Goal: Find specific page/section: Find specific page/section

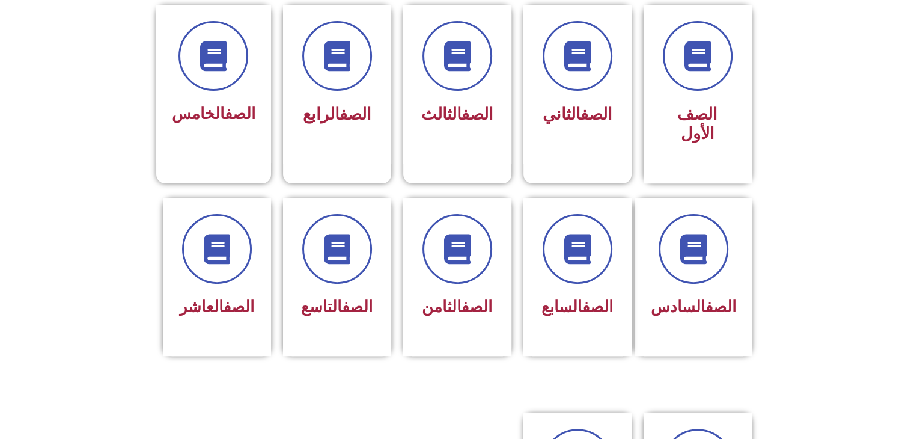
scroll to position [334, 0]
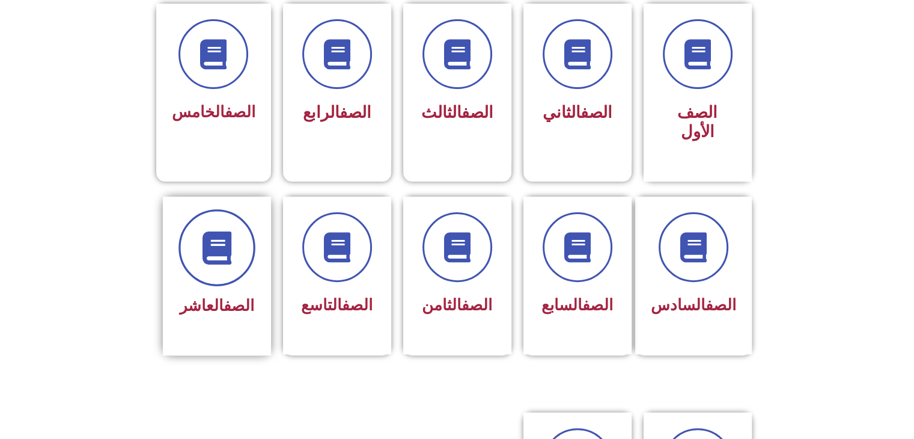
click at [212, 209] on span at bounding box center [217, 247] width 77 height 77
click at [206, 296] on span "الصف العاشر" at bounding box center [217, 305] width 75 height 18
click at [211, 296] on span "الصف العاشر" at bounding box center [217, 305] width 75 height 18
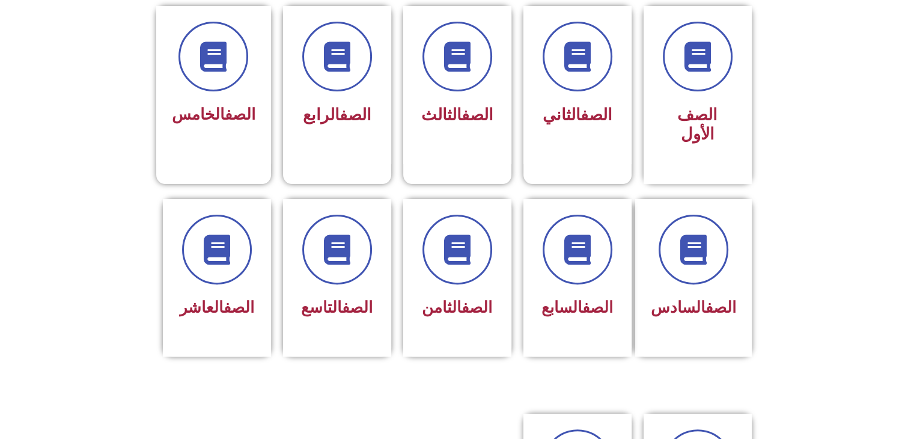
scroll to position [337, 0]
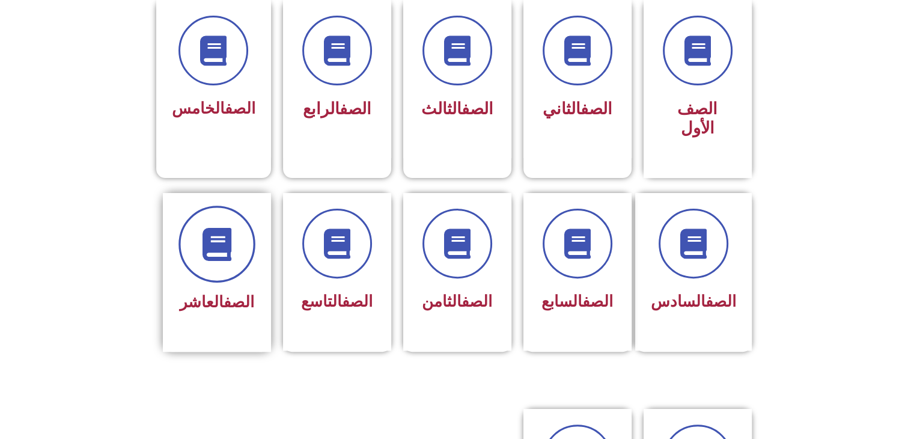
click at [204, 206] on span at bounding box center [217, 244] width 77 height 77
click at [221, 234] on icon at bounding box center [216, 243] width 33 height 33
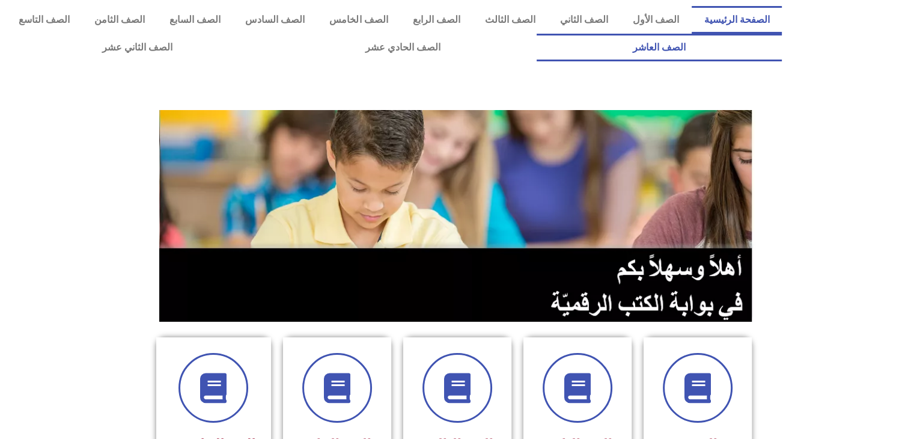
click at [537, 34] on link "الصف العاشر" at bounding box center [659, 48] width 245 height 28
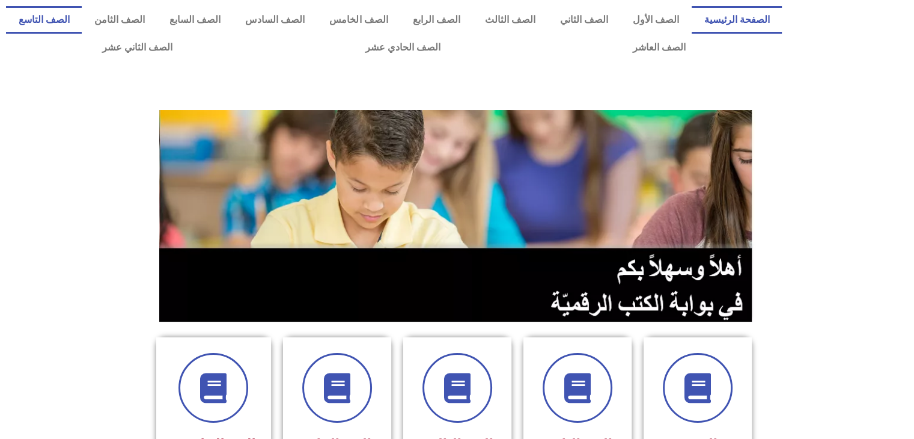
click at [82, 22] on link "الصف التاسع" at bounding box center [44, 20] width 76 height 28
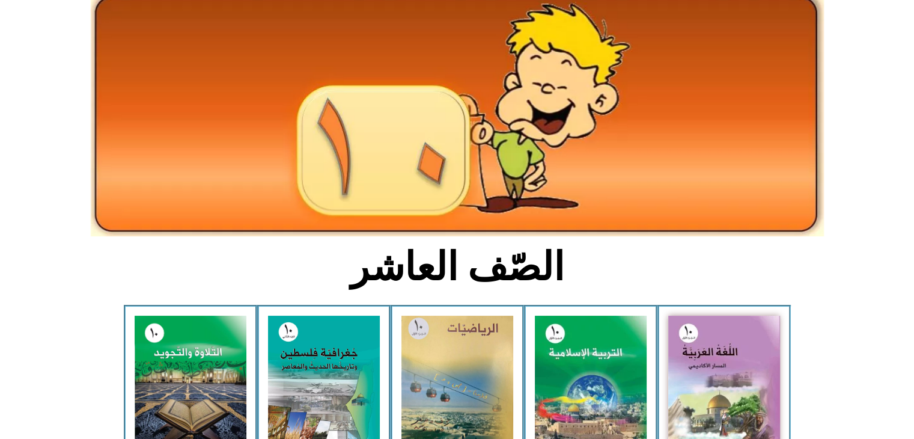
scroll to position [99, 0]
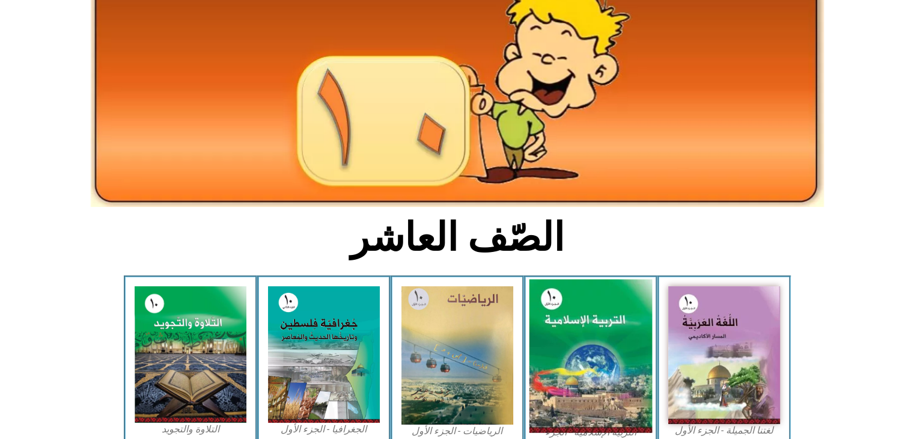
click at [569, 328] on img at bounding box center [590, 355] width 123 height 153
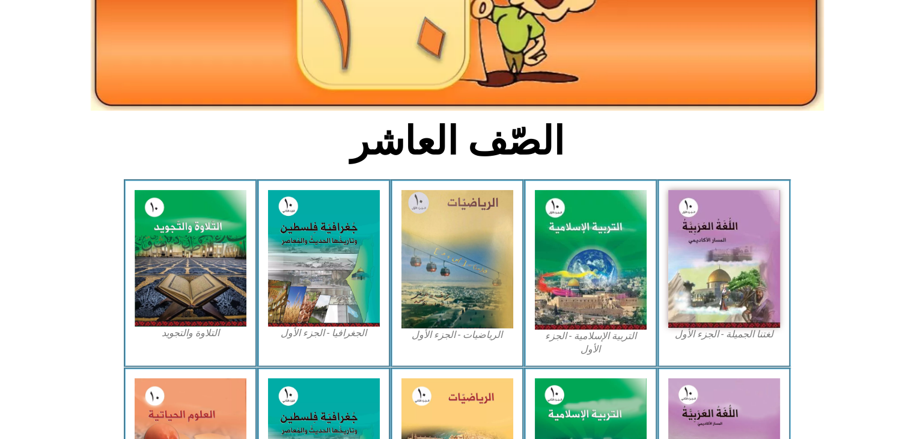
scroll to position [197, 0]
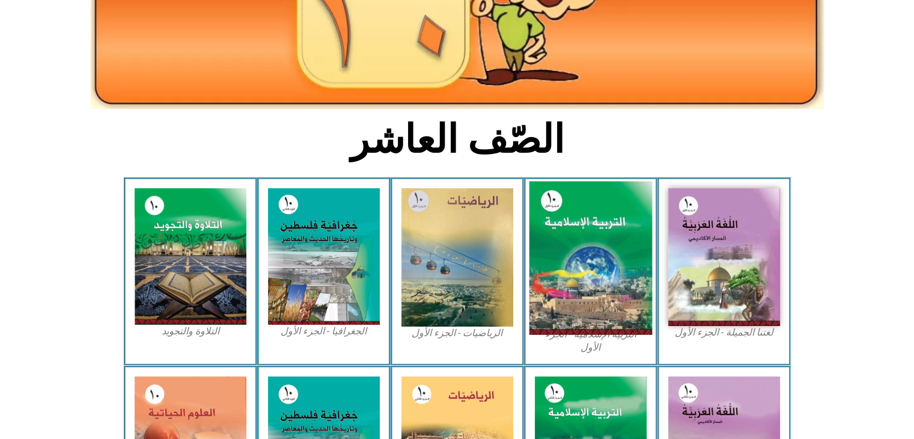
click at [609, 290] on img at bounding box center [590, 258] width 123 height 153
click at [615, 282] on img at bounding box center [590, 258] width 123 height 153
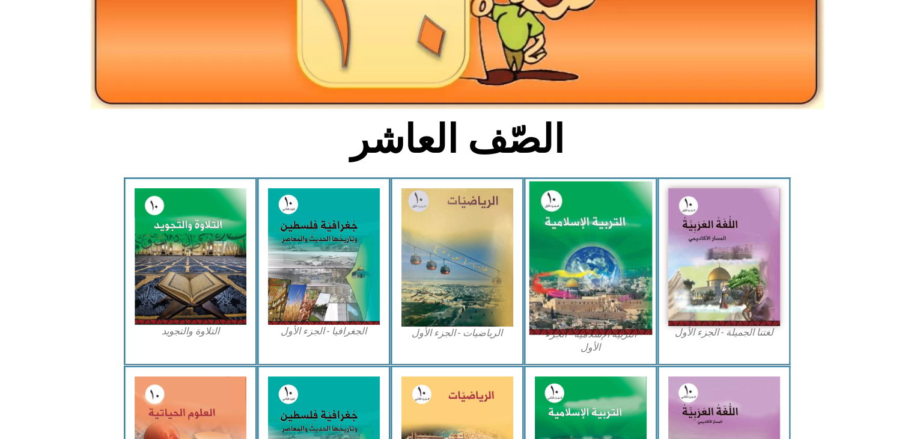
click at [615, 282] on img at bounding box center [590, 258] width 123 height 153
click at [606, 272] on img at bounding box center [590, 258] width 123 height 153
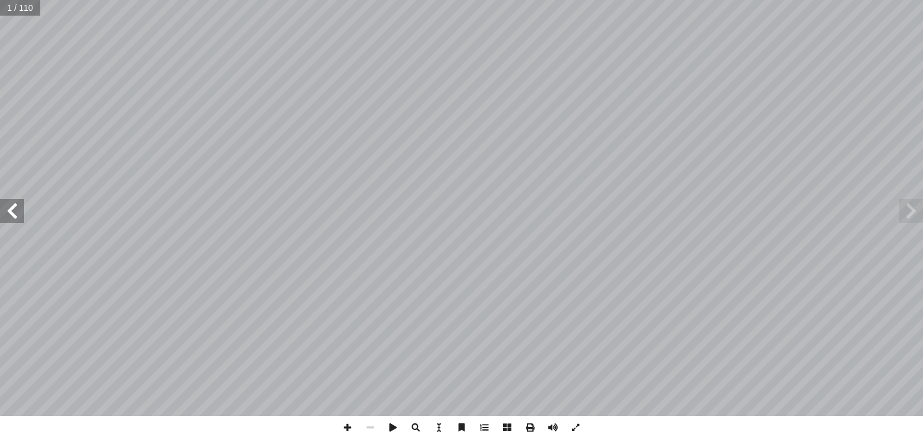
click at [11, 201] on span at bounding box center [12, 211] width 24 height 24
click at [10, 201] on span at bounding box center [12, 211] width 24 height 24
